Goal: Information Seeking & Learning: Learn about a topic

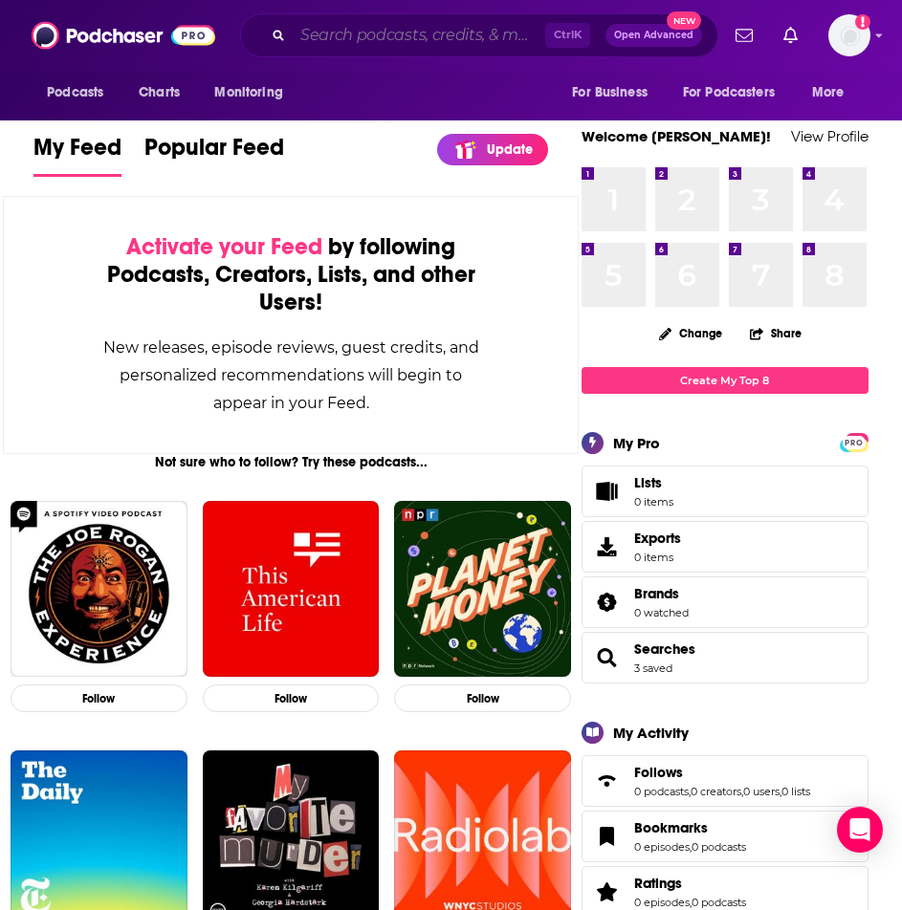
click at [354, 41] on input "Search podcasts, credits, & more..." at bounding box center [419, 35] width 252 height 31
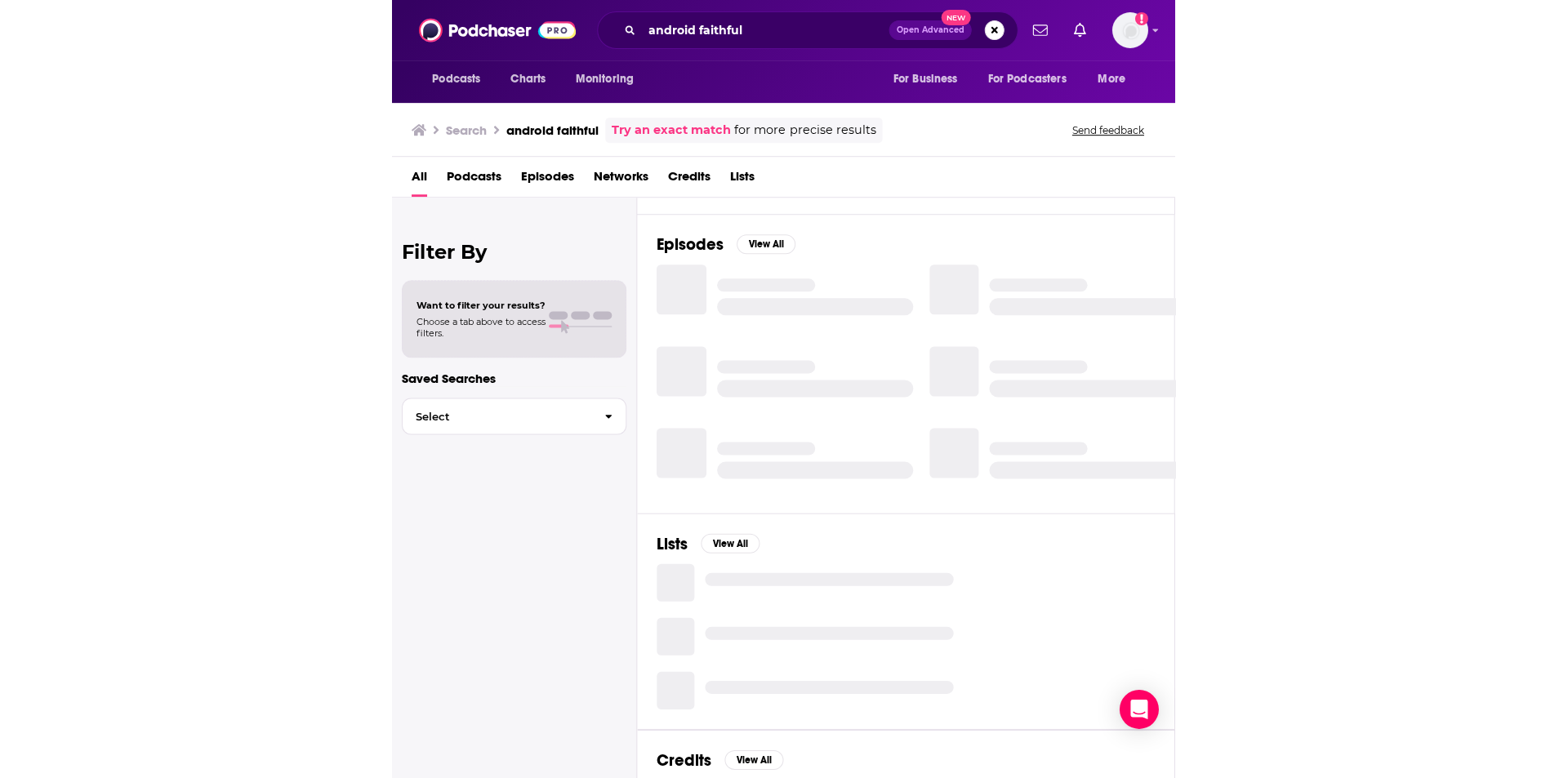
scroll to position [71, 0]
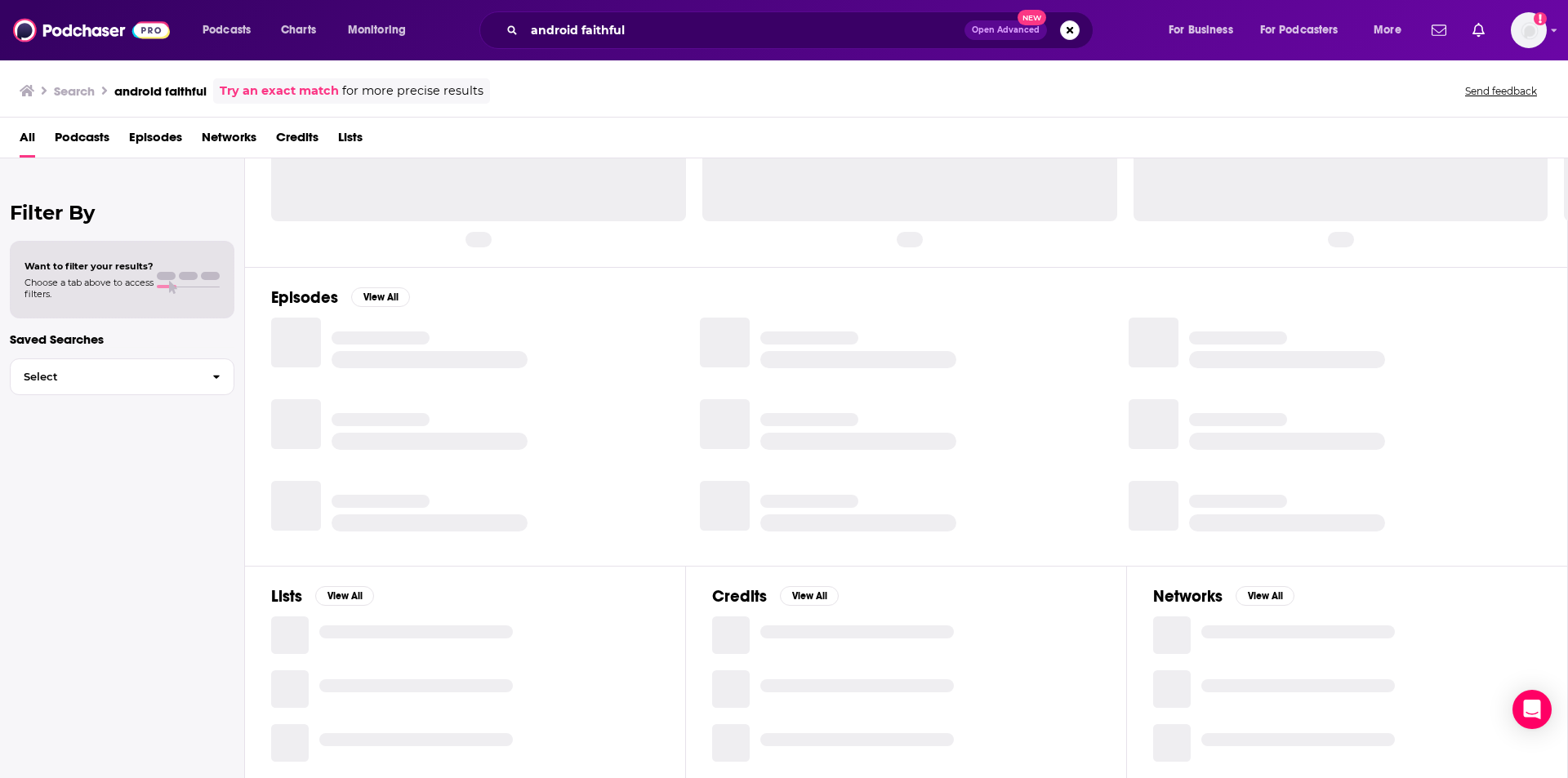
click at [182, 90] on h3 "android faithful" at bounding box center [161, 91] width 92 height 15
click at [568, 29] on input "android faithful" at bounding box center [744, 30] width 440 height 26
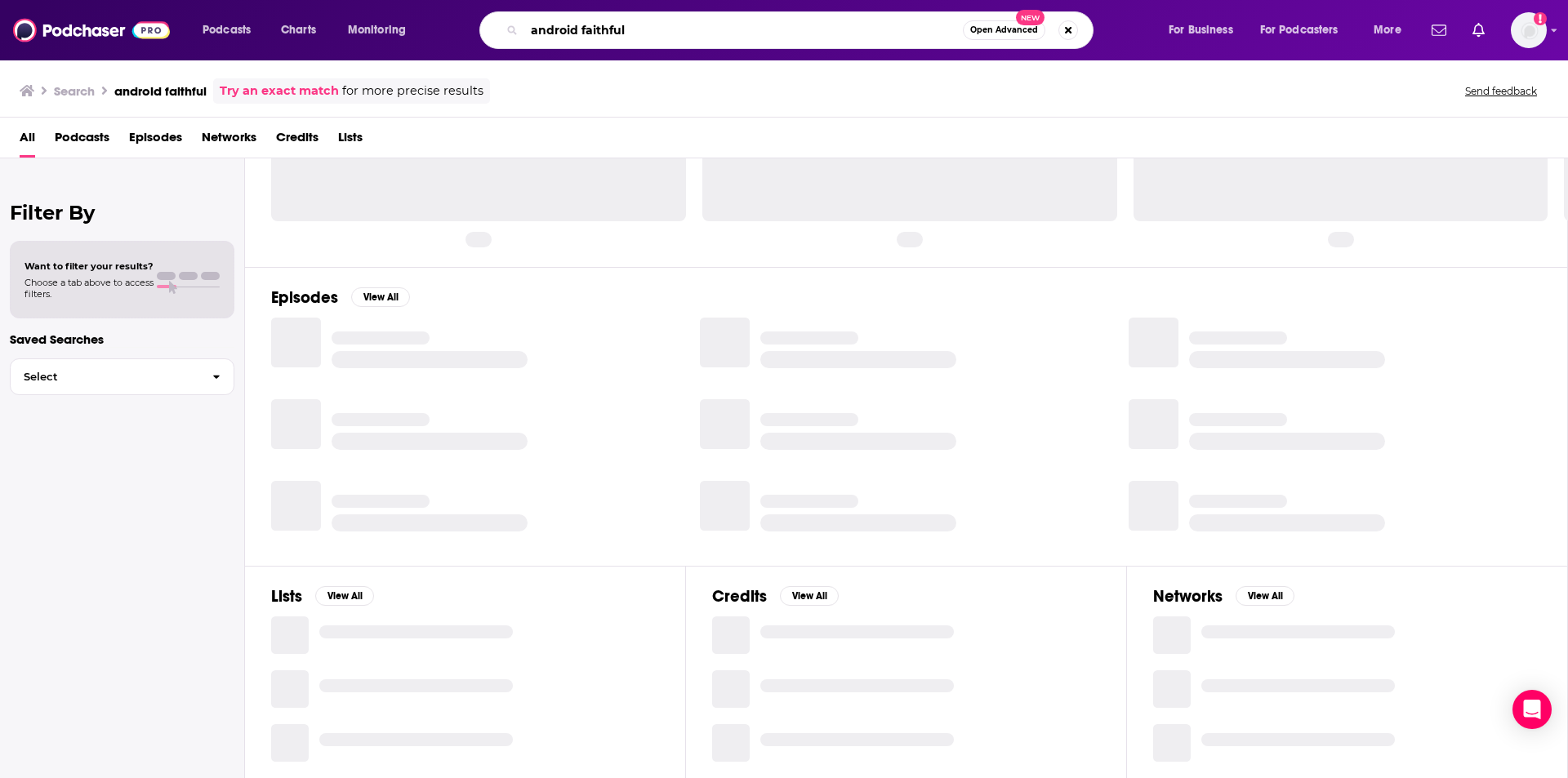
click at [568, 29] on input "android faithful" at bounding box center [743, 30] width 438 height 26
paste input "Android F"
type input "Android Faithful"
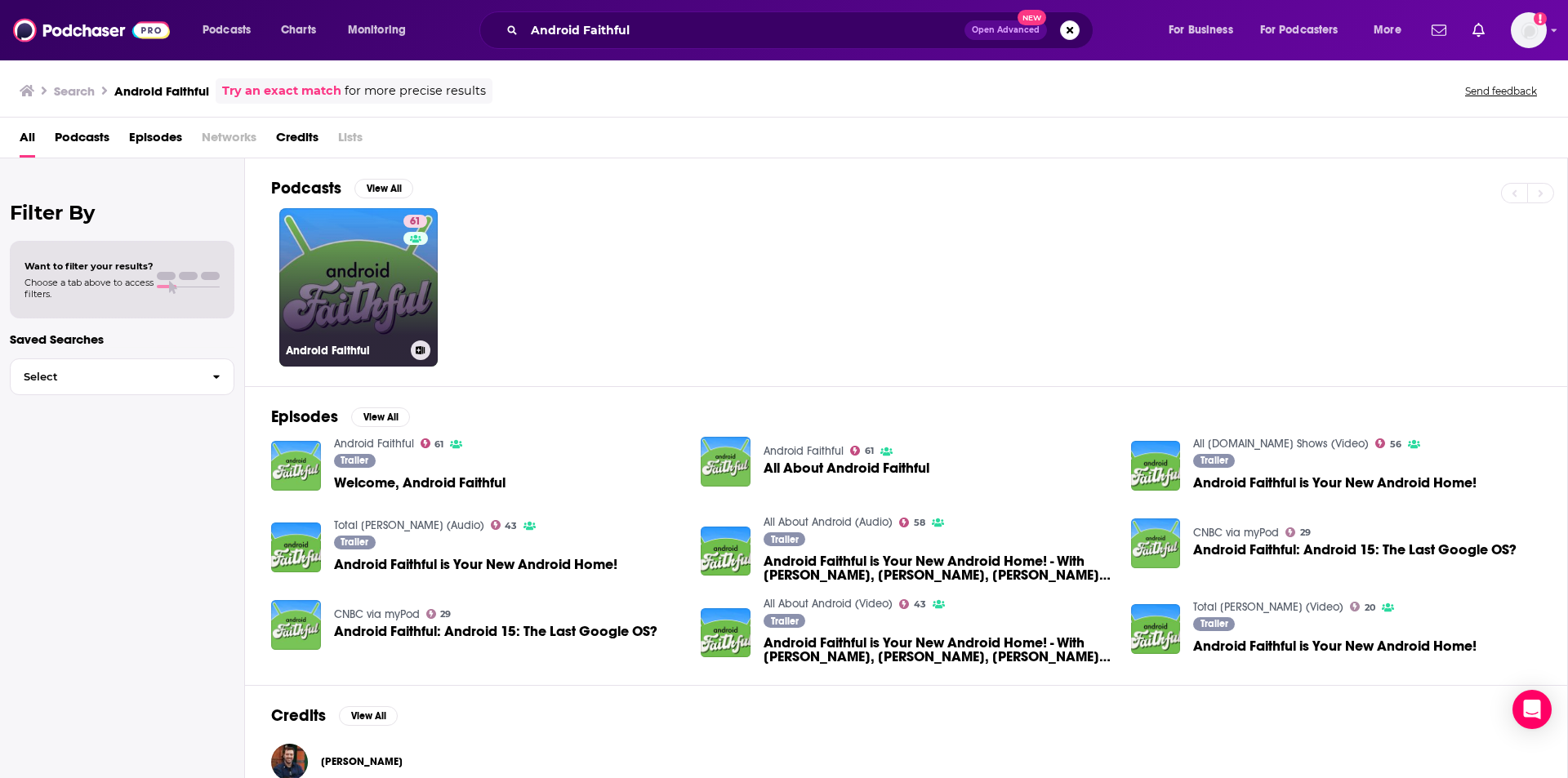
click at [350, 259] on link "61 Android Faithful" at bounding box center [358, 287] width 158 height 158
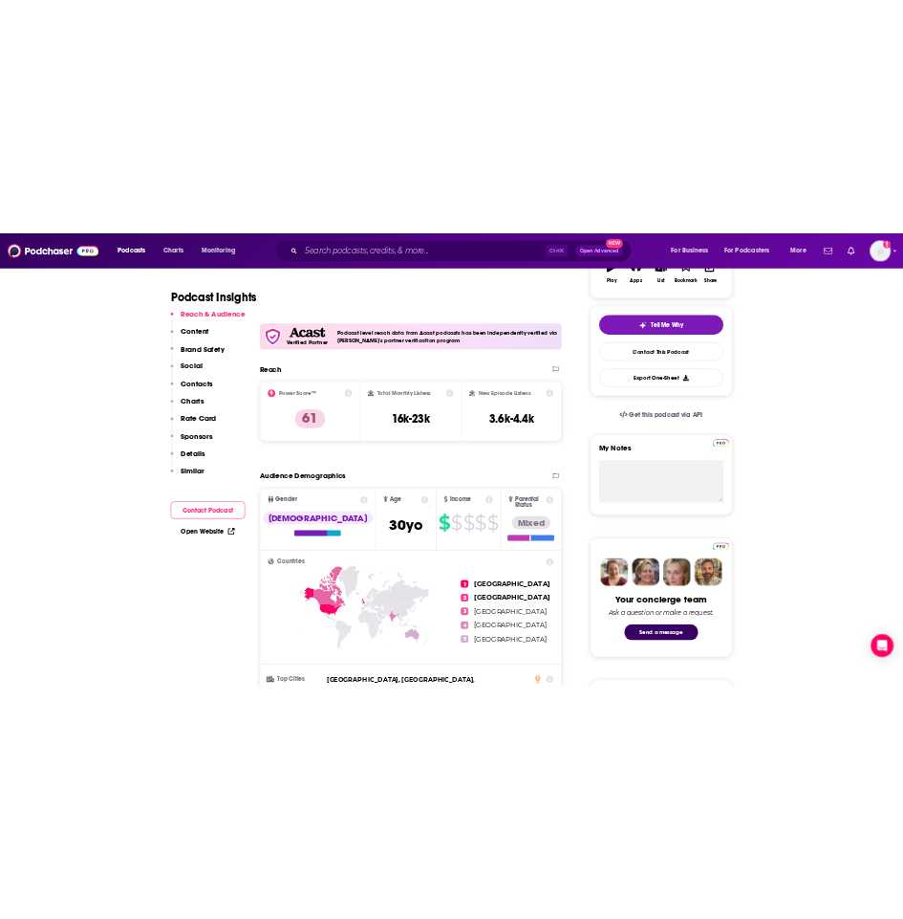
scroll to position [382, 0]
